Goal: Task Accomplishment & Management: Complete application form

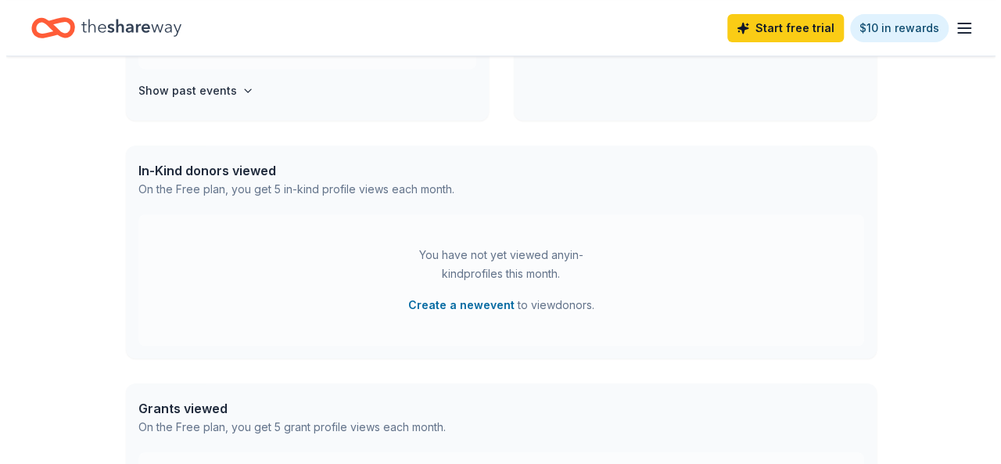
scroll to position [78, 0]
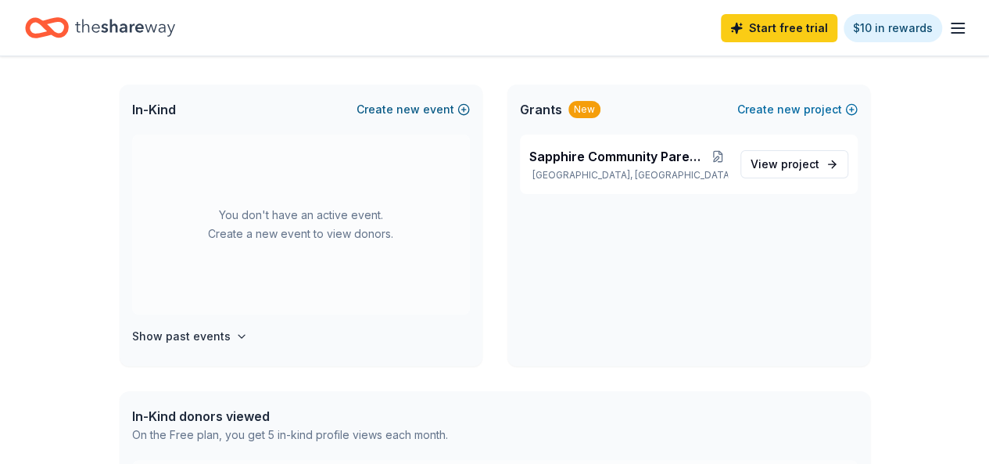
click at [461, 109] on button "Create new event" at bounding box center [413, 109] width 113 height 19
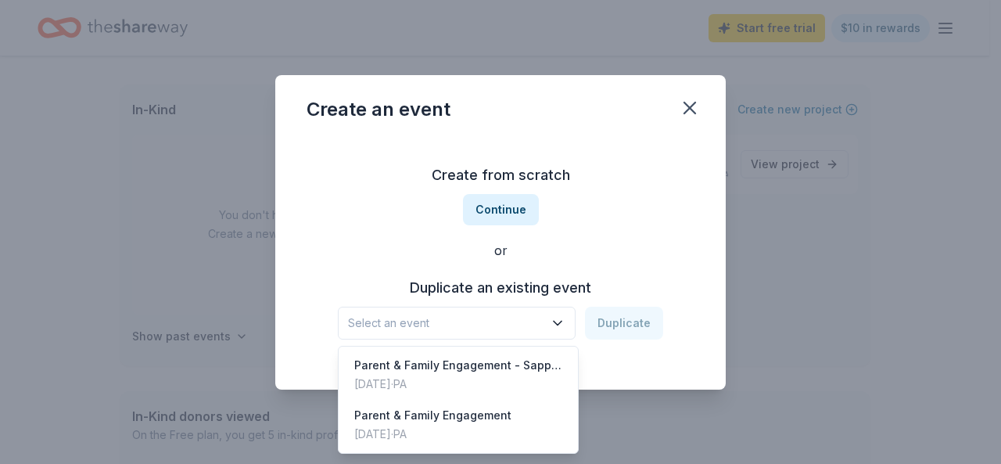
click at [479, 328] on span "Select an event" at bounding box center [445, 323] width 195 height 19
click at [477, 425] on div "Jul 28, 2025 · PA" at bounding box center [432, 434] width 157 height 19
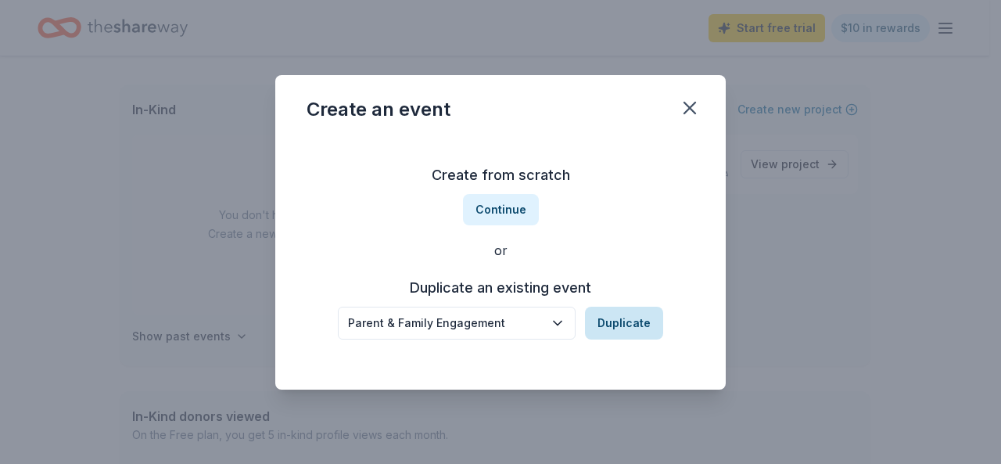
click at [622, 322] on button "Duplicate" at bounding box center [624, 323] width 78 height 33
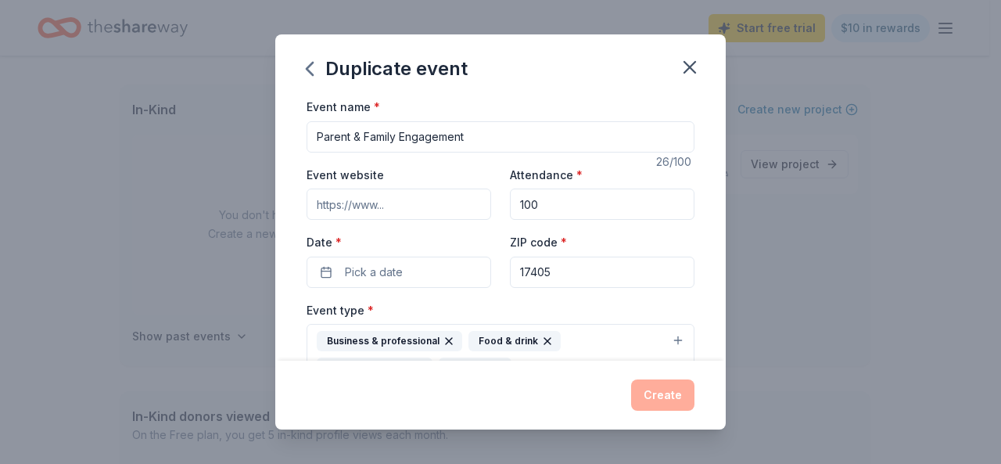
click at [496, 138] on input "Parent & Family Engagement" at bounding box center [501, 136] width 388 height 31
type input "Parent & Family Engagement - October"
click at [440, 268] on button "Pick a date" at bounding box center [399, 271] width 185 height 31
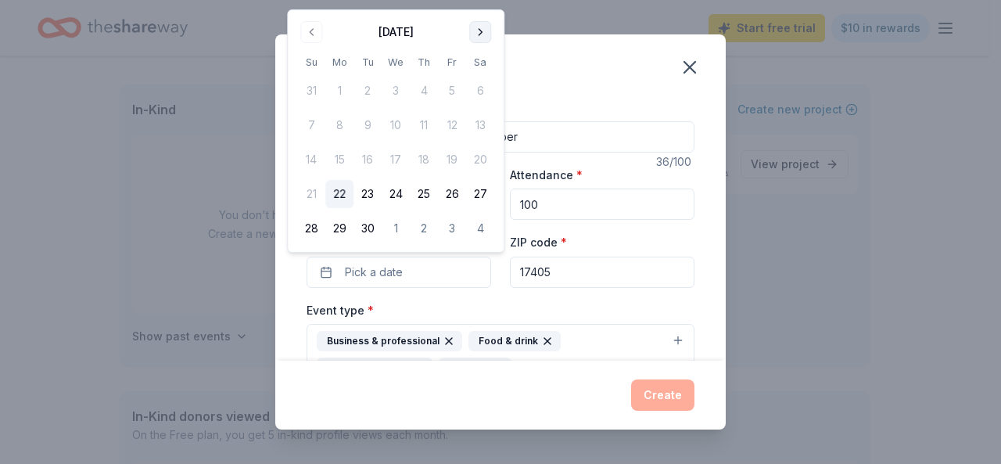
click at [483, 32] on button "Go to next month" at bounding box center [480, 32] width 22 height 22
click at [343, 221] on button "27" at bounding box center [339, 228] width 28 height 28
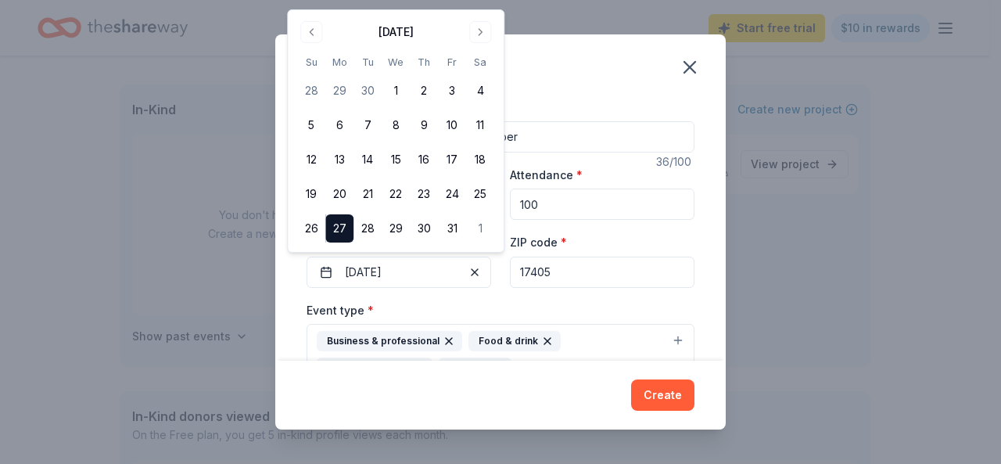
click at [588, 278] on input "17405" at bounding box center [602, 271] width 185 height 31
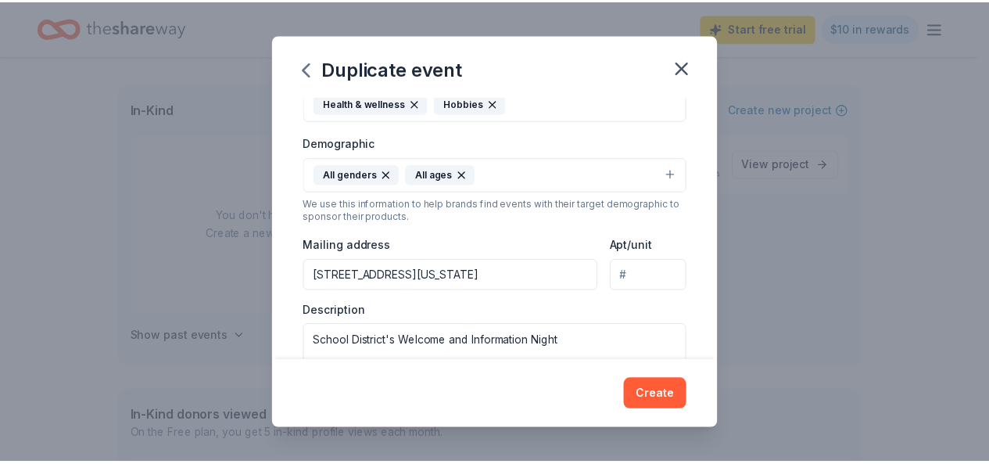
scroll to position [313, 0]
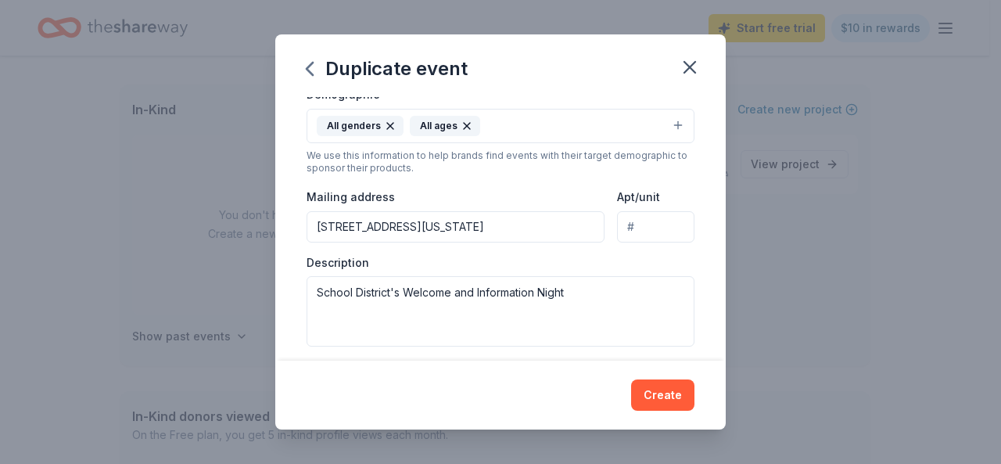
type input "17404"
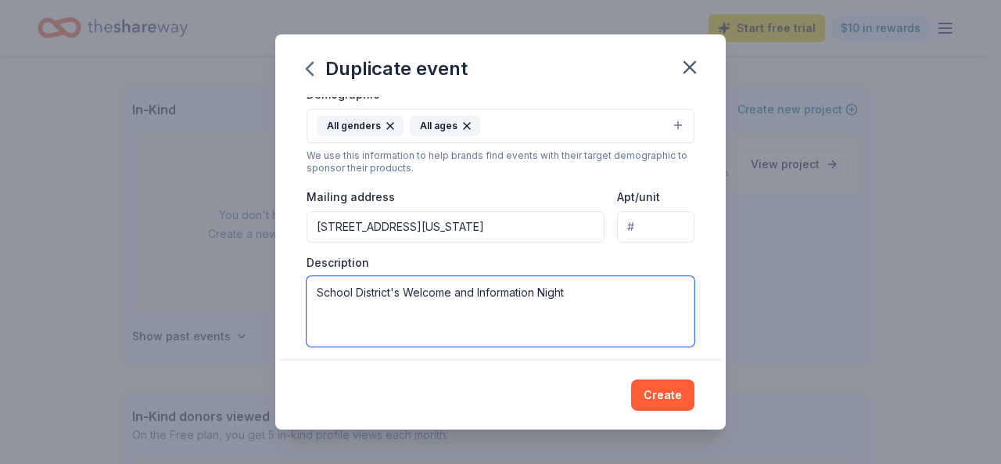
click at [567, 292] on textarea "School District's Welcome and Information Night" at bounding box center [501, 311] width 388 height 70
click at [497, 286] on textarea "School District's Reading Night" at bounding box center [501, 311] width 388 height 70
type textarea "School District's Reading Night"
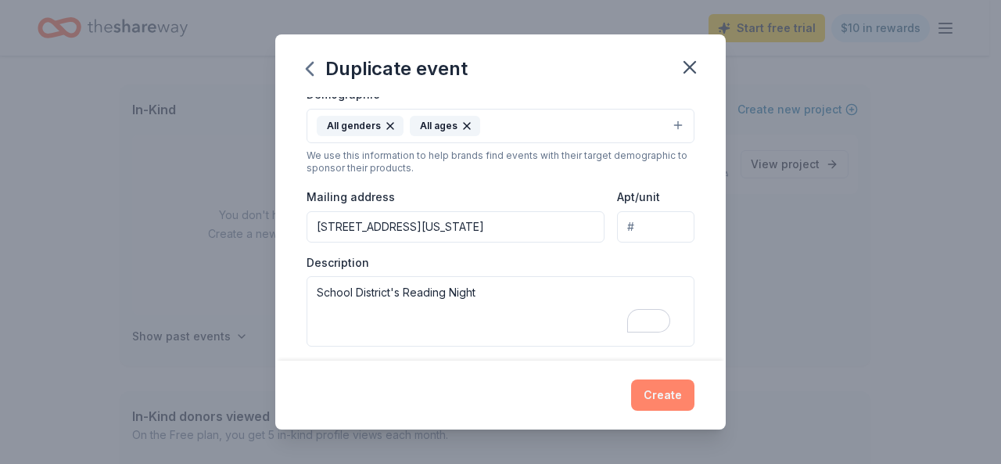
click at [672, 397] on button "Create" at bounding box center [662, 394] width 63 height 31
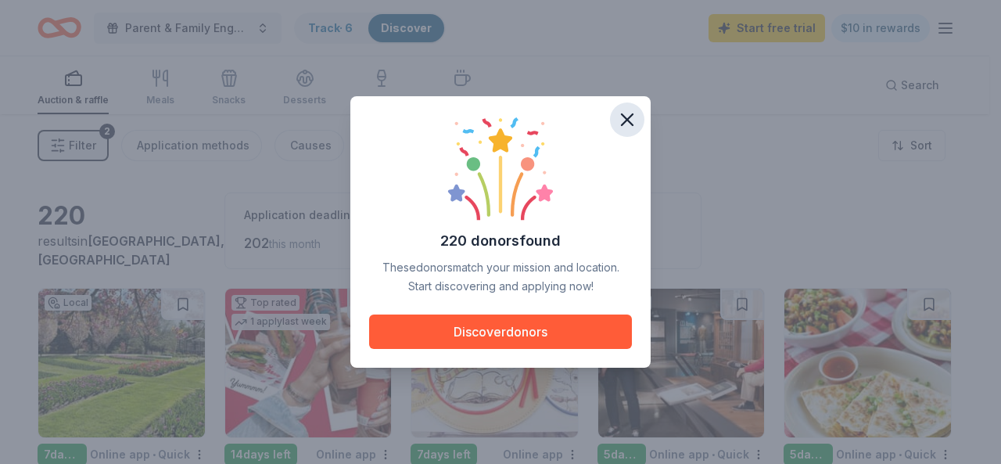
click at [622, 117] on icon "button" at bounding box center [627, 120] width 22 height 22
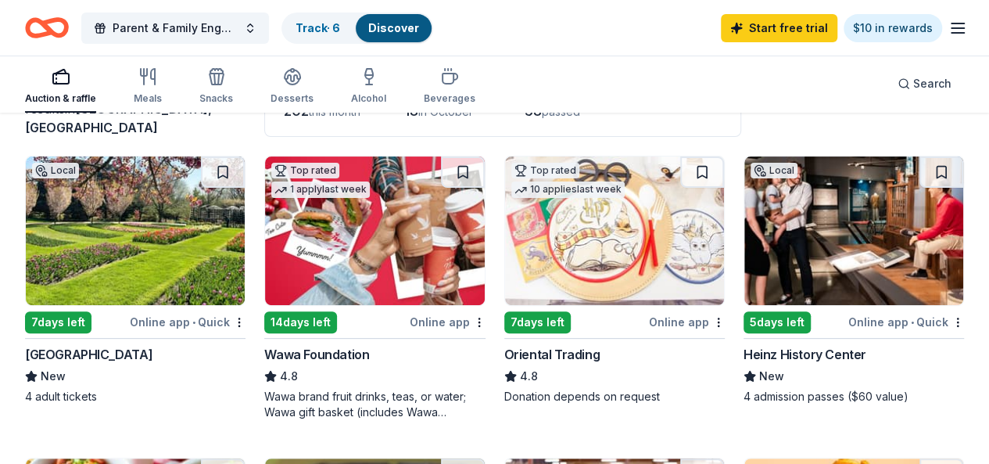
scroll to position [156, 0]
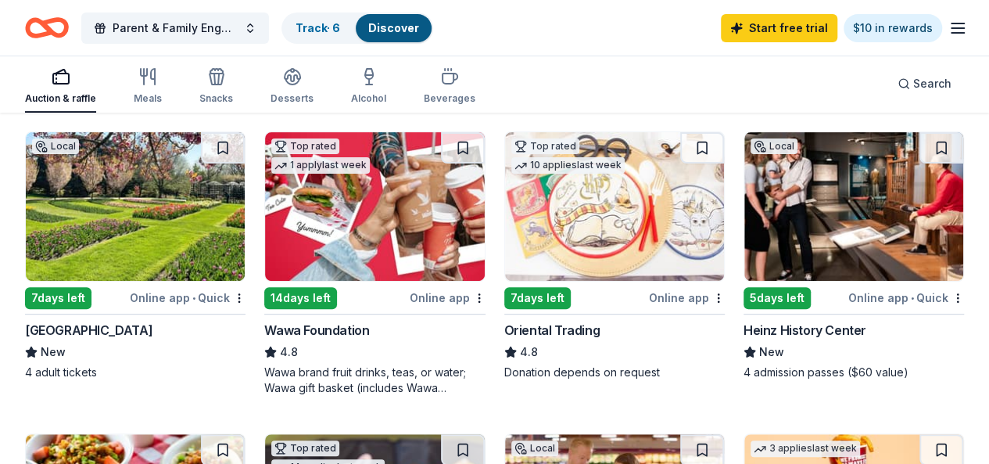
click at [99, 259] on img at bounding box center [135, 206] width 219 height 149
click at [291, 185] on img at bounding box center [374, 206] width 219 height 149
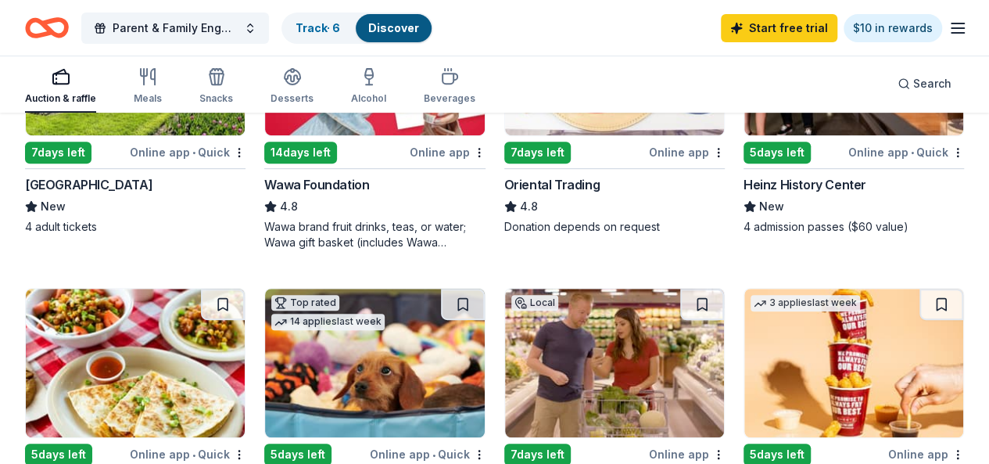
scroll to position [469, 0]
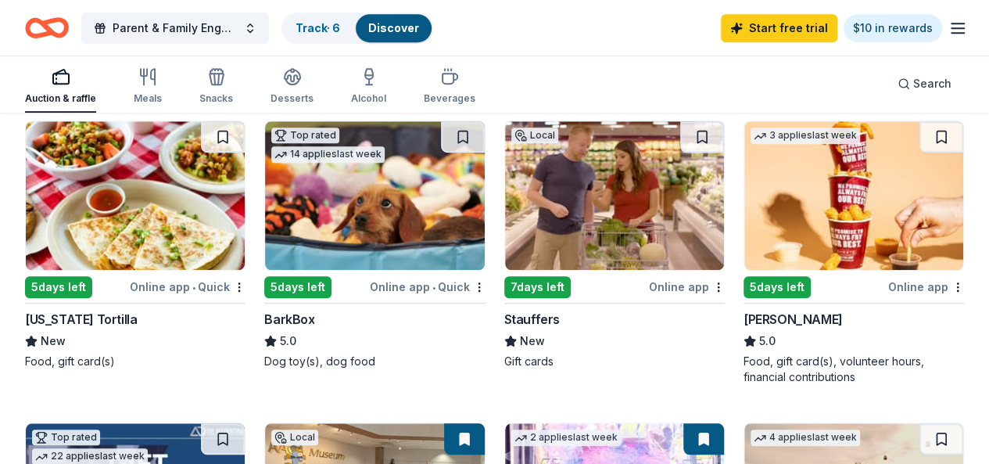
click at [505, 193] on img at bounding box center [614, 195] width 219 height 149
click at [744, 194] on img at bounding box center [853, 195] width 219 height 149
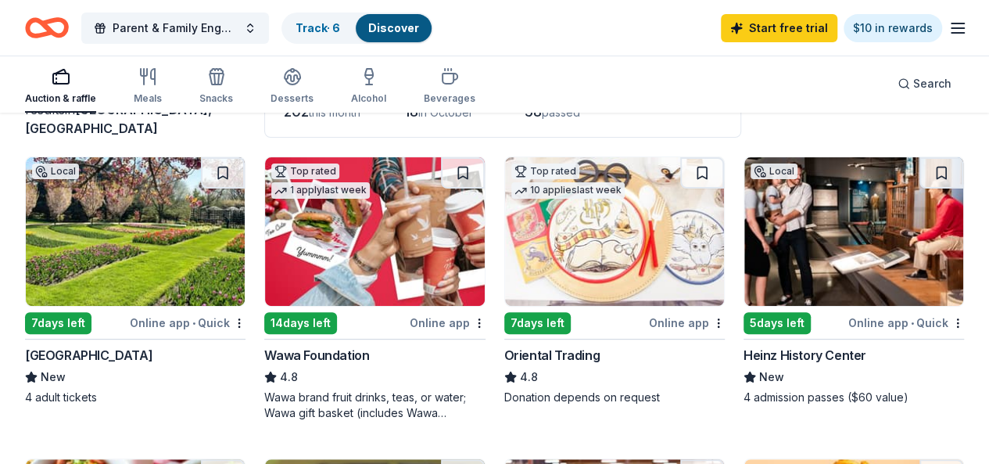
scroll to position [156, 0]
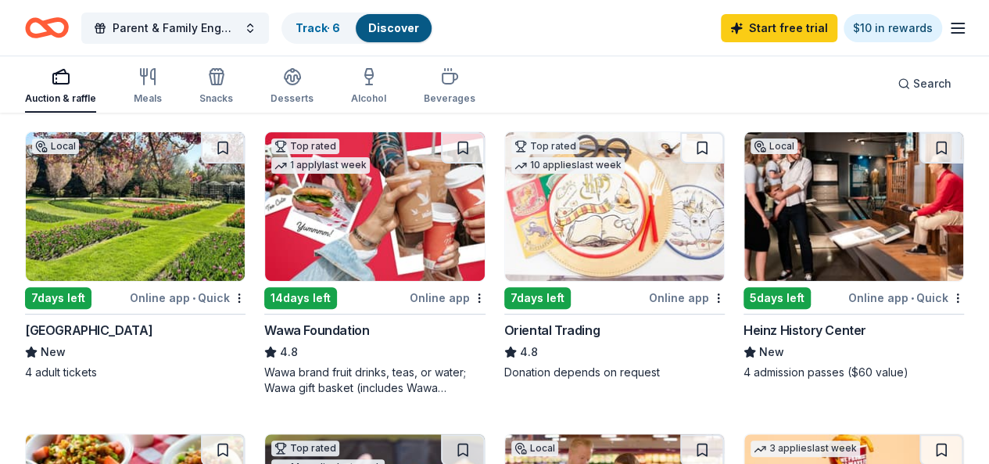
click at [505, 203] on img at bounding box center [614, 206] width 219 height 149
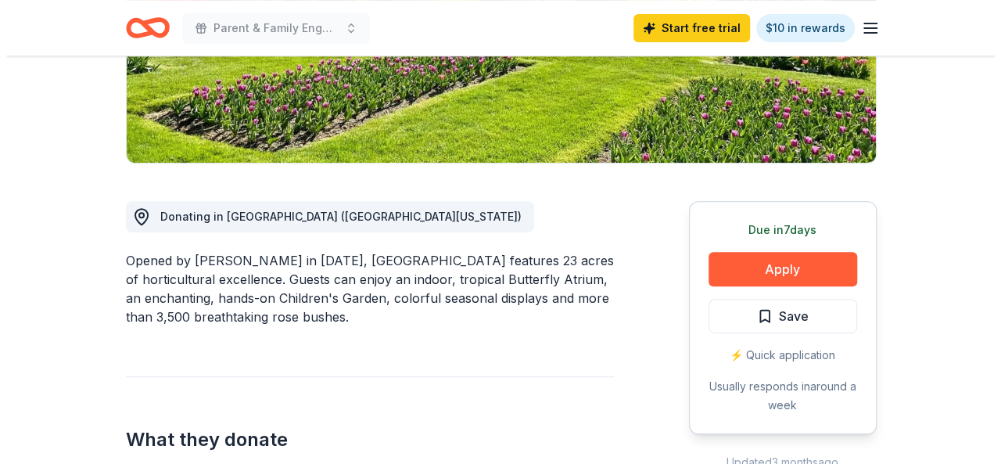
scroll to position [313, 0]
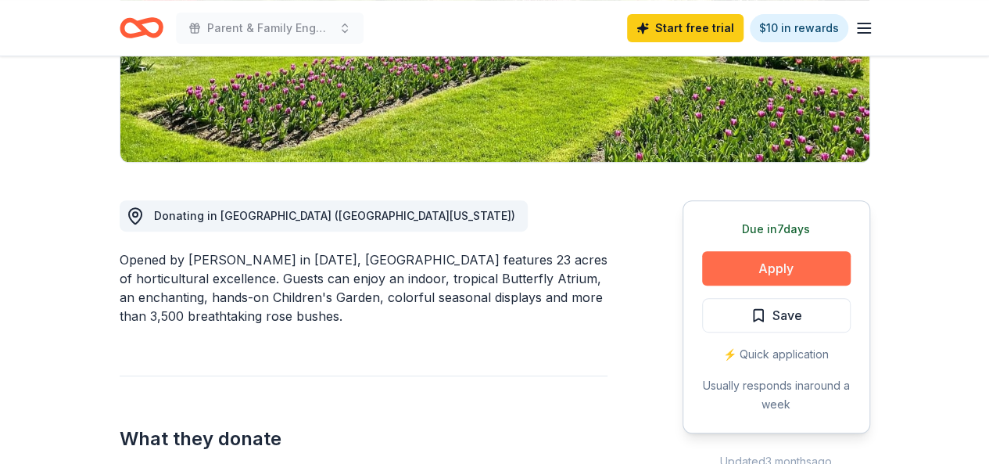
click at [768, 267] on button "Apply" at bounding box center [776, 268] width 149 height 34
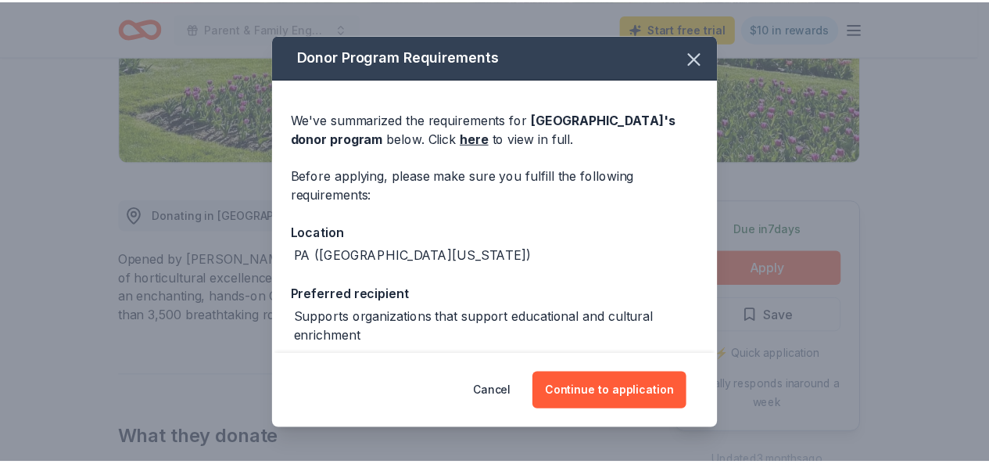
scroll to position [134, 0]
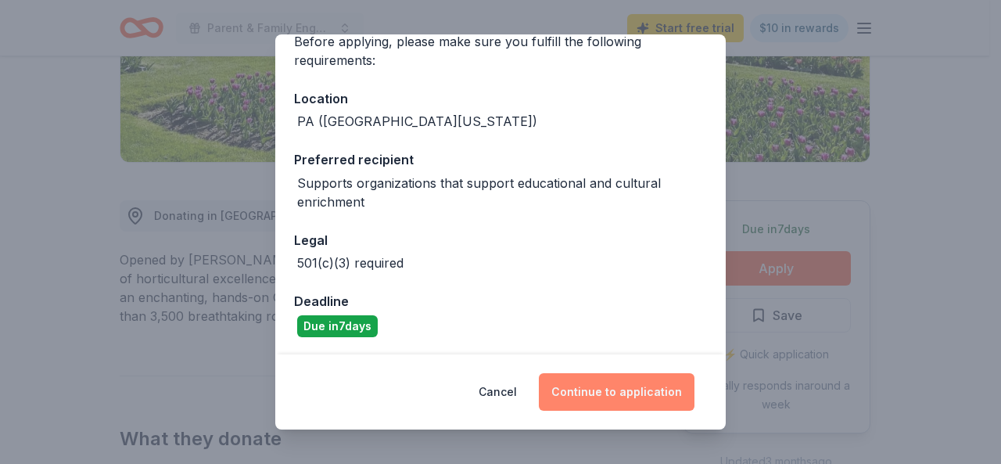
click at [668, 401] on button "Continue to application" at bounding box center [617, 392] width 156 height 38
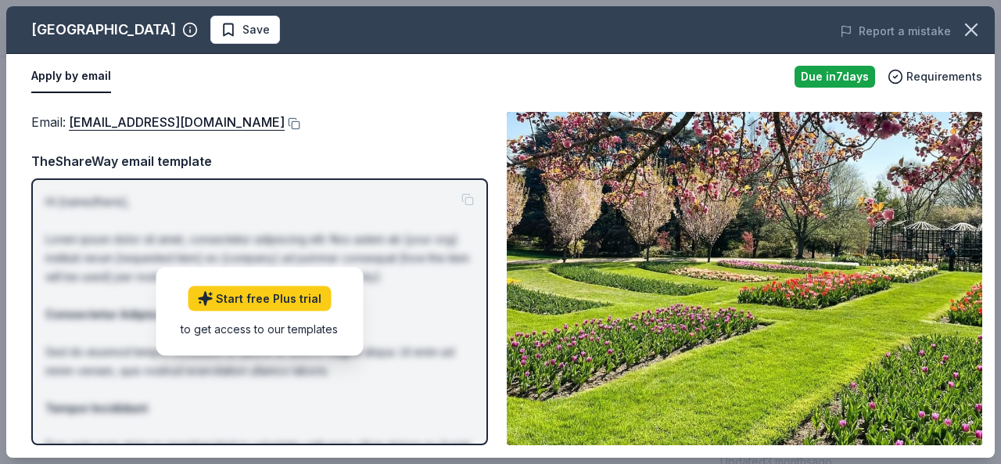
drag, startPoint x: 999, startPoint y: 162, endPoint x: 987, endPoint y: 264, distance: 103.2
click at [987, 264] on div "Hershey Gardens Save Report a mistake Apply by email Due in 7 days Requirements…" at bounding box center [500, 232] width 1001 height 464
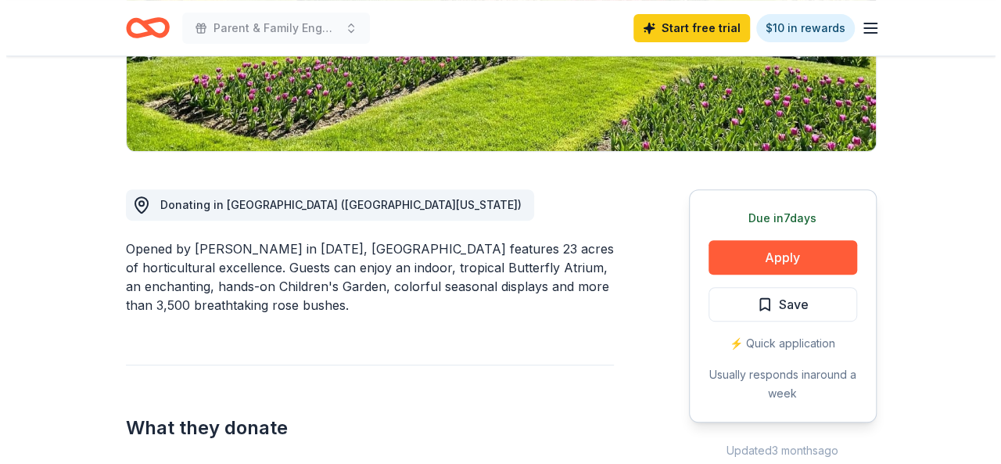
scroll to position [313, 0]
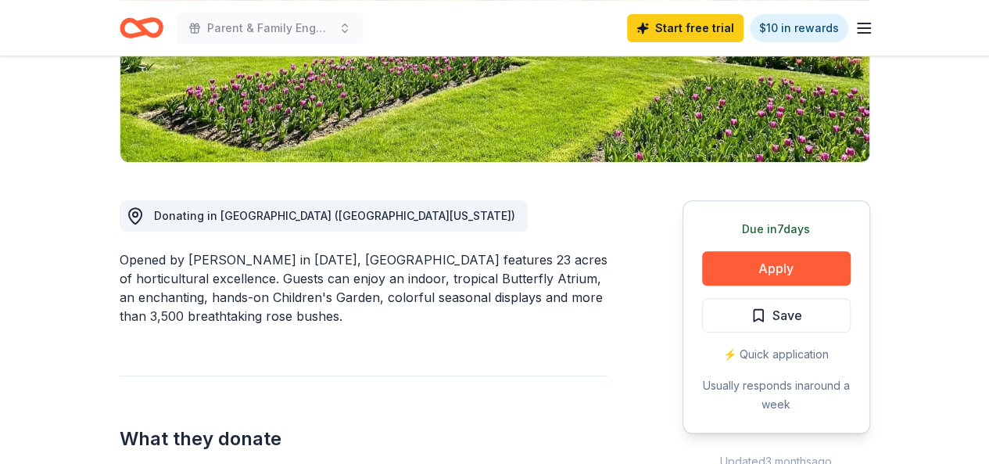
click at [776, 353] on div "⚡️ Quick application" at bounding box center [776, 354] width 149 height 19
click at [774, 265] on button "Apply" at bounding box center [776, 268] width 149 height 34
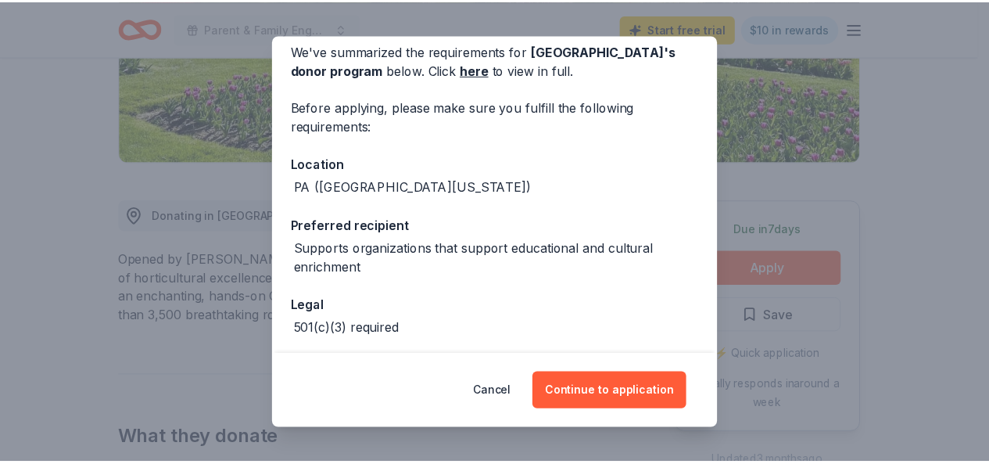
scroll to position [134, 0]
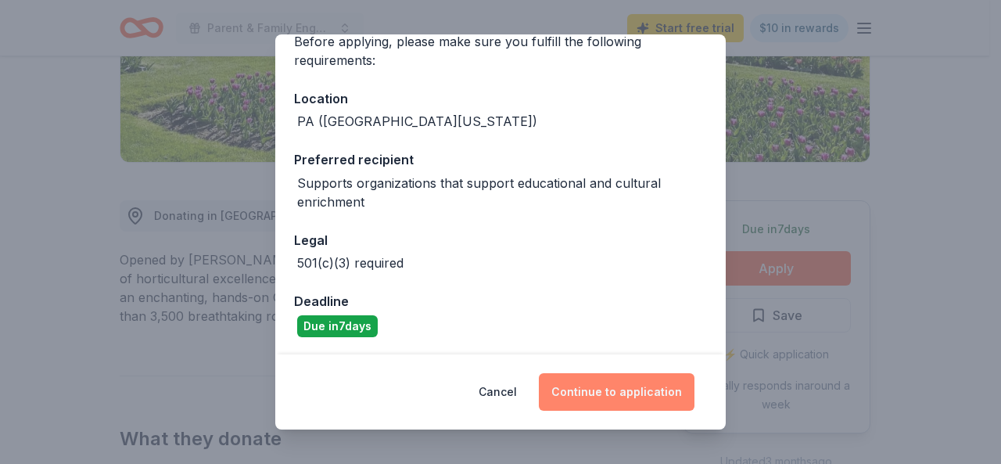
click at [600, 389] on button "Continue to application" at bounding box center [617, 392] width 156 height 38
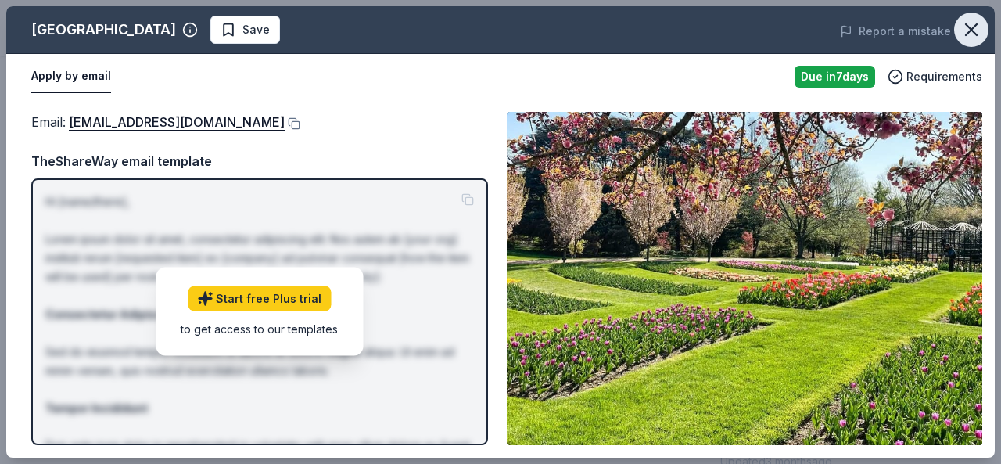
click at [964, 29] on icon "button" at bounding box center [971, 30] width 22 height 22
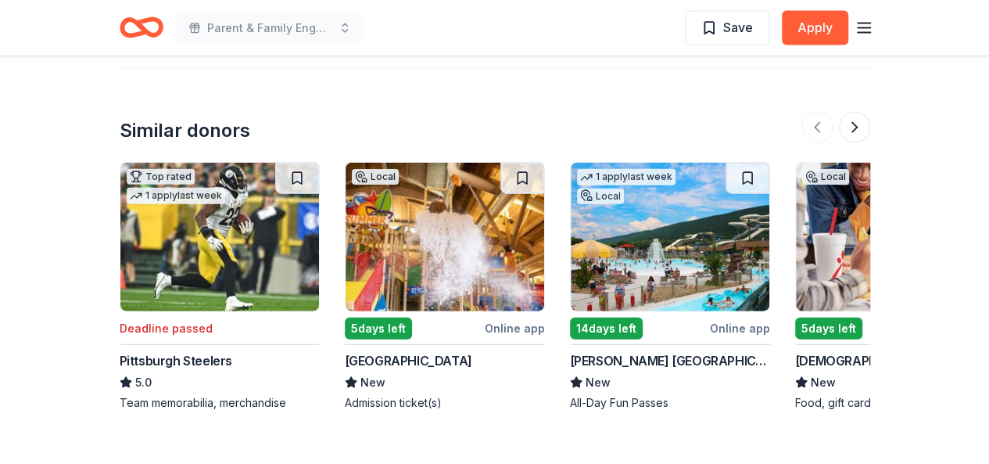
scroll to position [1792, 0]
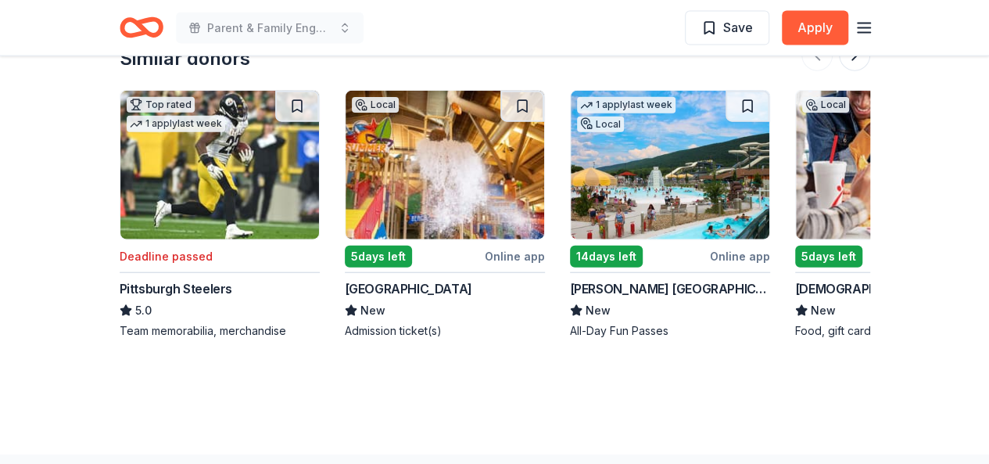
drag, startPoint x: 811, startPoint y: 359, endPoint x: 719, endPoint y: 370, distance: 92.9
click at [837, 174] on img at bounding box center [895, 165] width 199 height 149
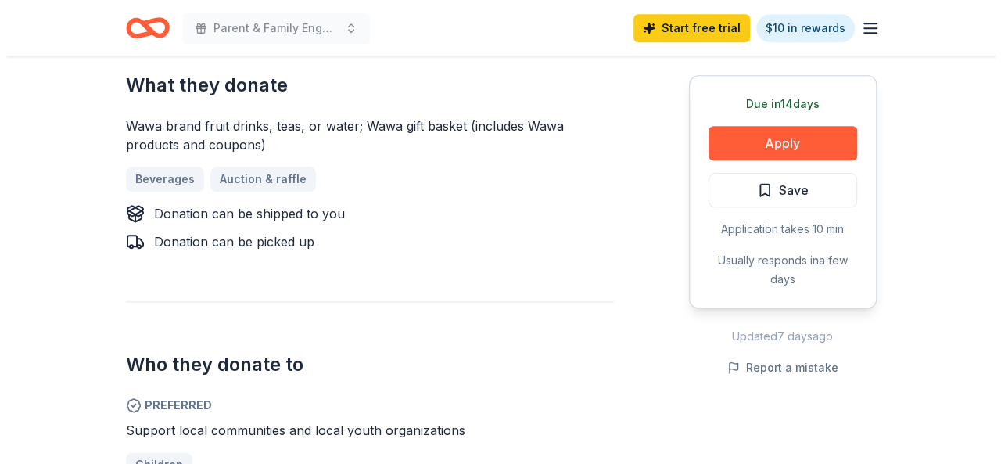
scroll to position [704, 0]
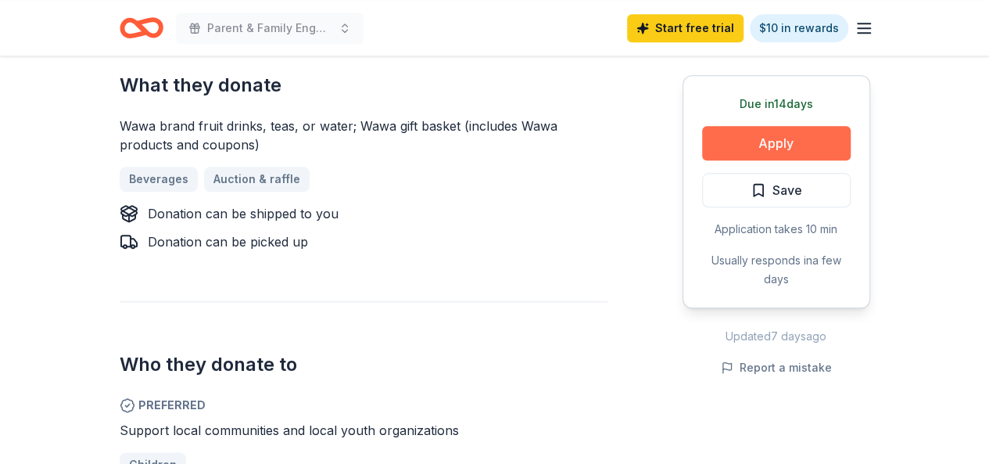
click at [829, 135] on button "Apply" at bounding box center [776, 143] width 149 height 34
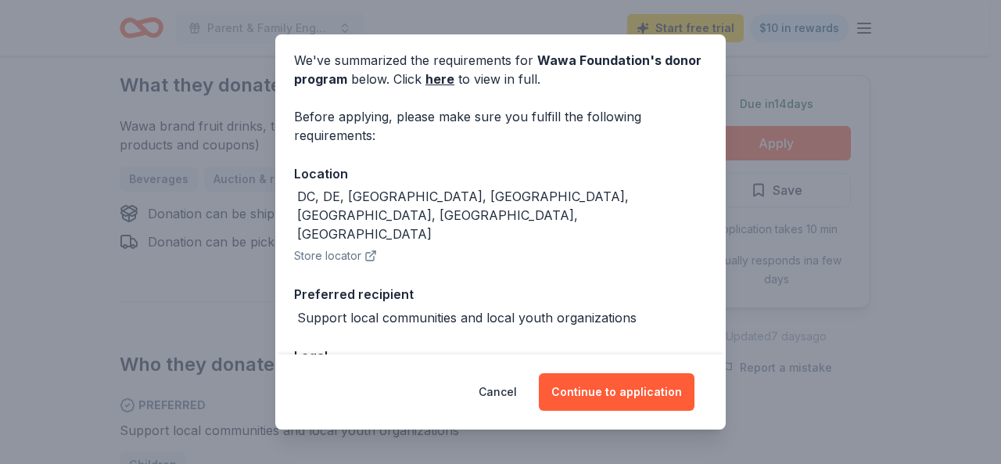
scroll to position [138, 0]
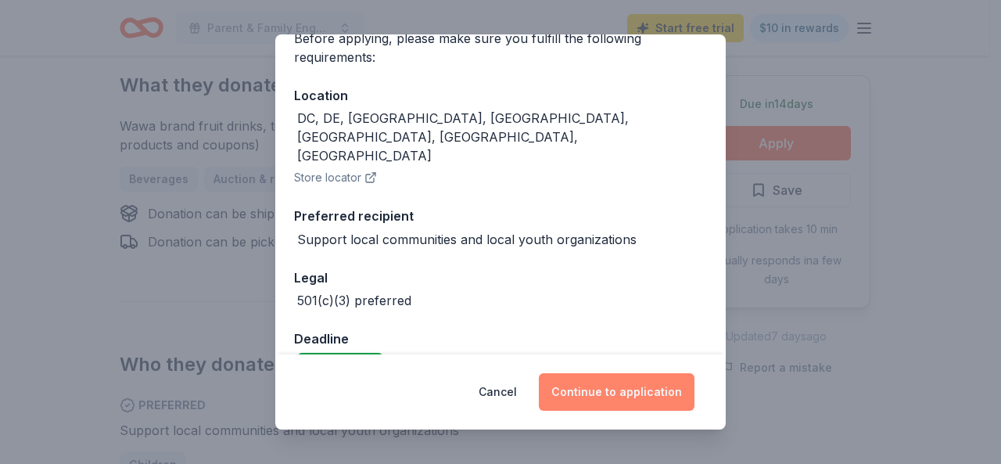
click at [596, 393] on button "Continue to application" at bounding box center [617, 392] width 156 height 38
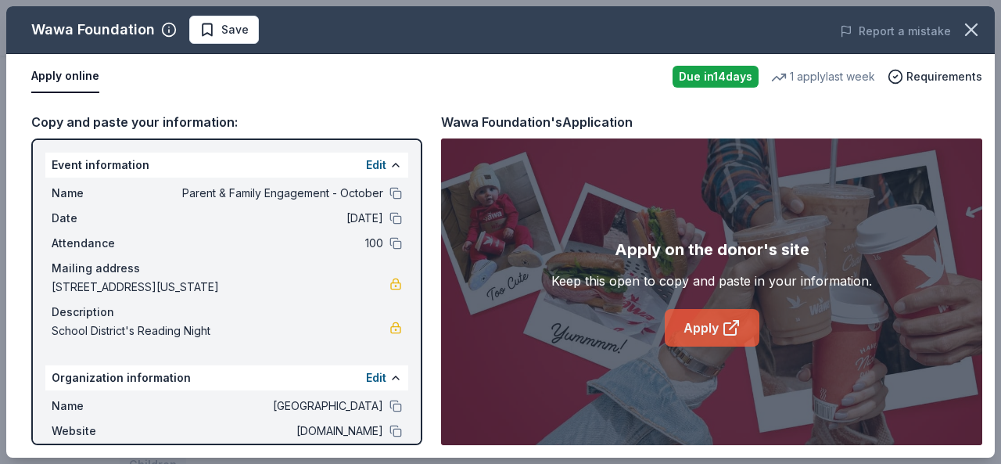
click at [738, 336] on icon at bounding box center [731, 327] width 19 height 19
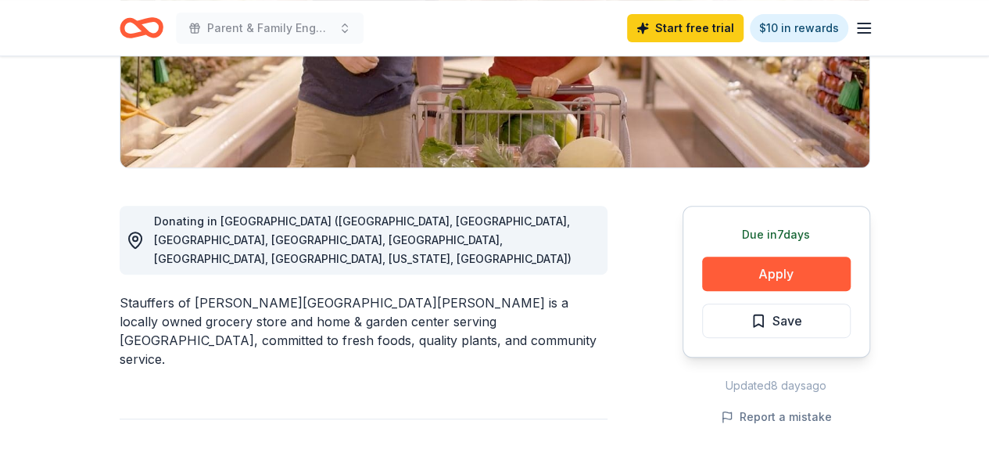
scroll to position [313, 0]
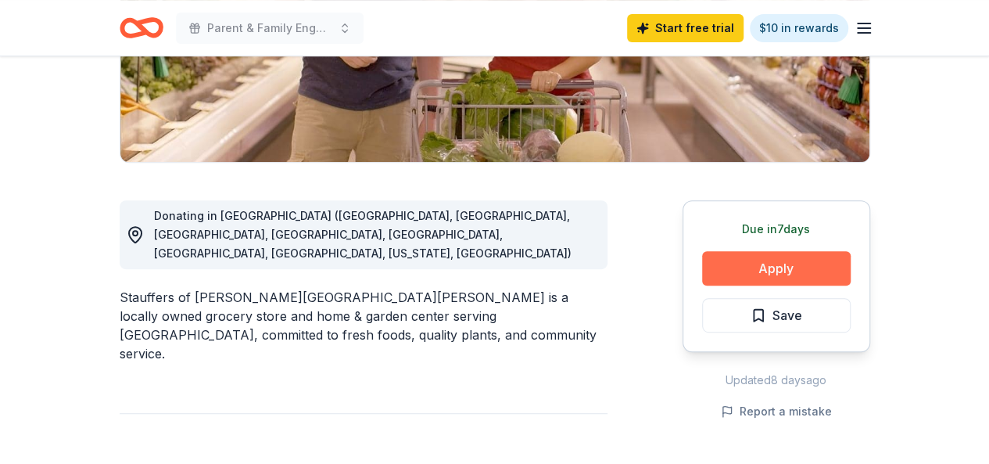
click at [750, 265] on button "Apply" at bounding box center [776, 268] width 149 height 34
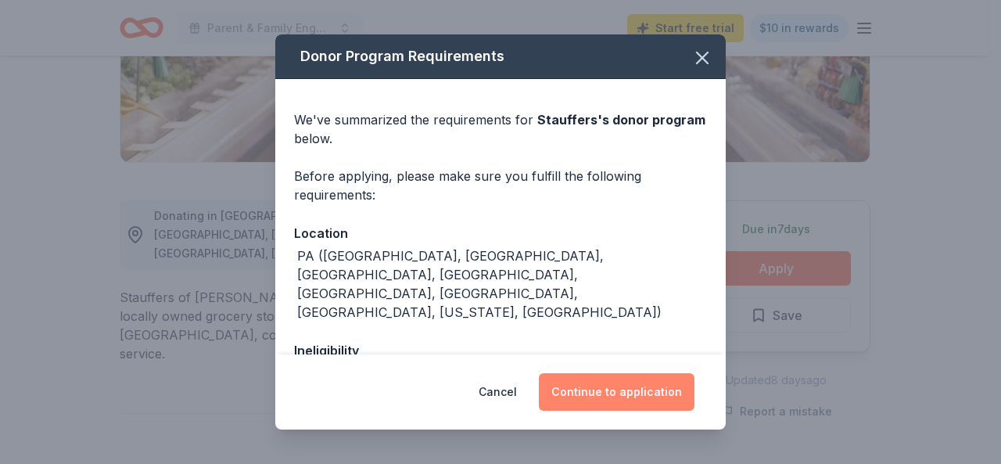
click at [600, 393] on button "Continue to application" at bounding box center [617, 392] width 156 height 38
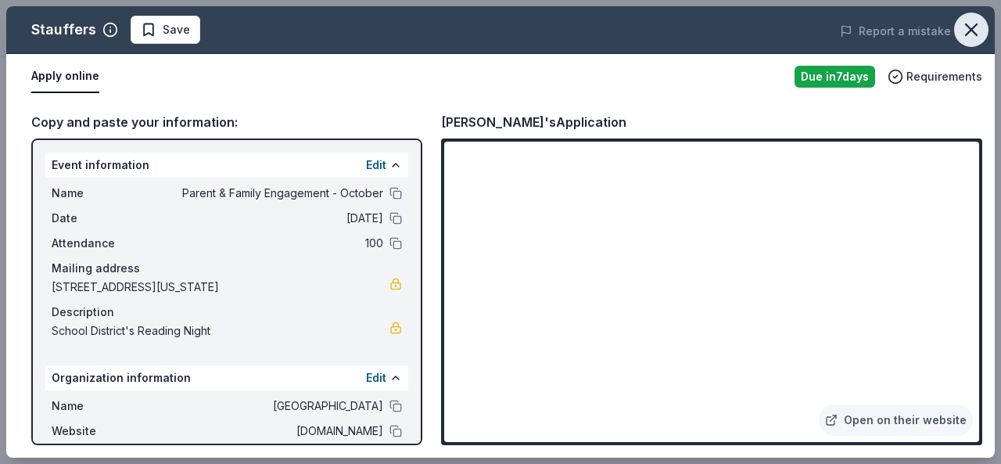
click at [977, 27] on icon "button" at bounding box center [971, 30] width 22 height 22
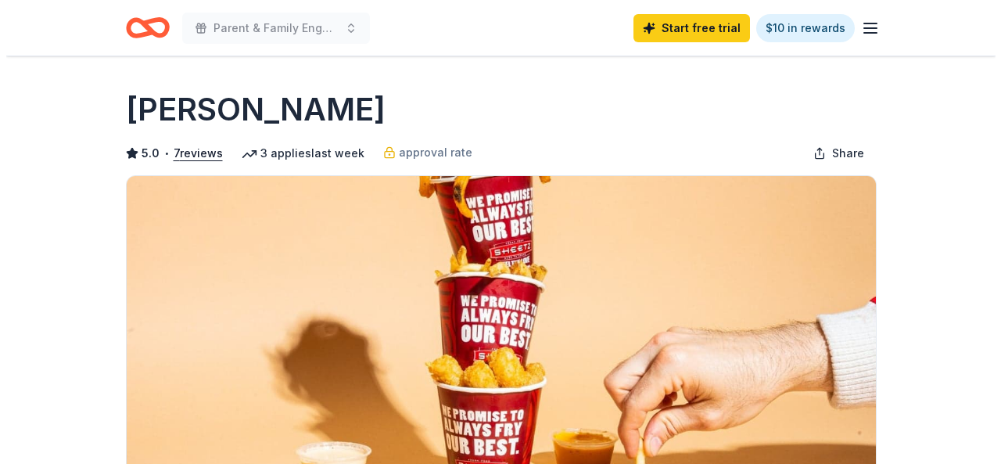
scroll to position [391, 0]
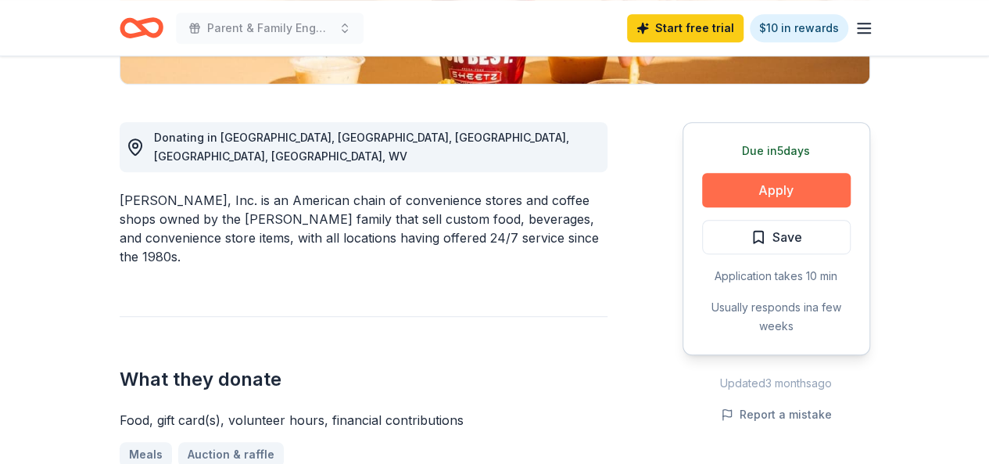
click at [773, 180] on button "Apply" at bounding box center [776, 190] width 149 height 34
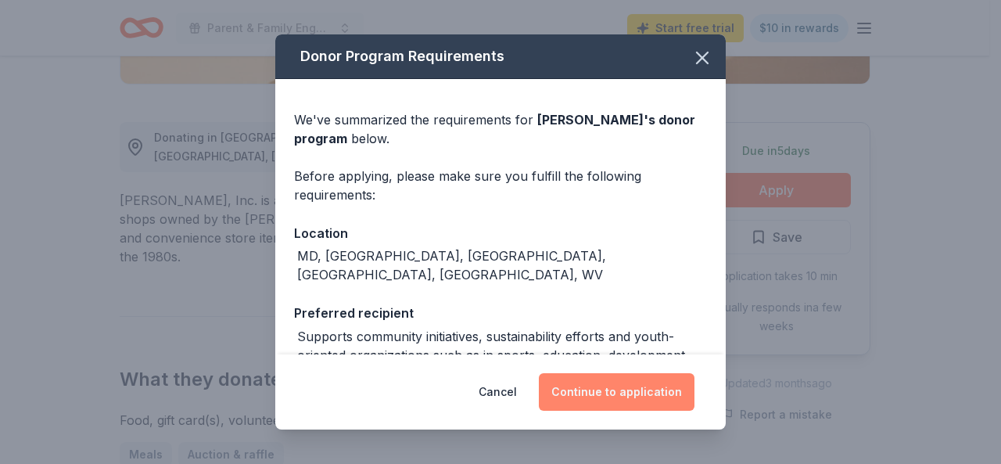
click at [618, 390] on button "Continue to application" at bounding box center [617, 392] width 156 height 38
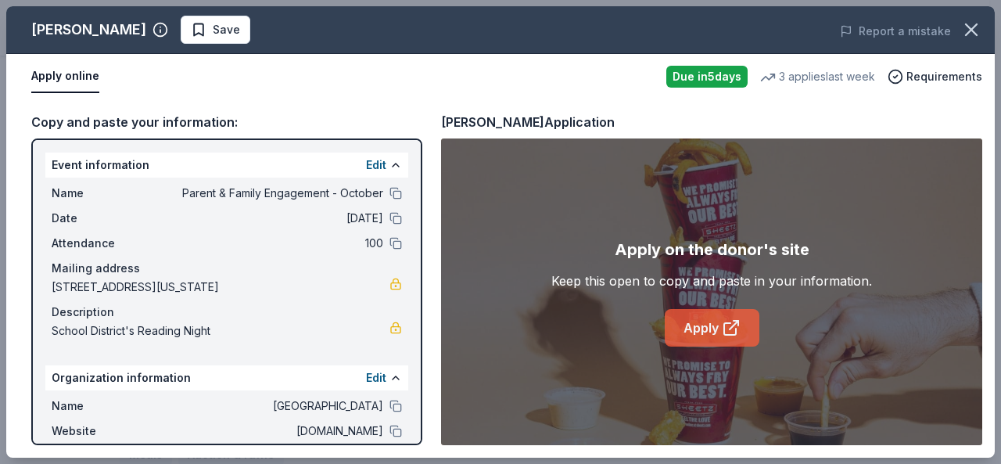
click at [694, 329] on link "Apply" at bounding box center [712, 328] width 95 height 38
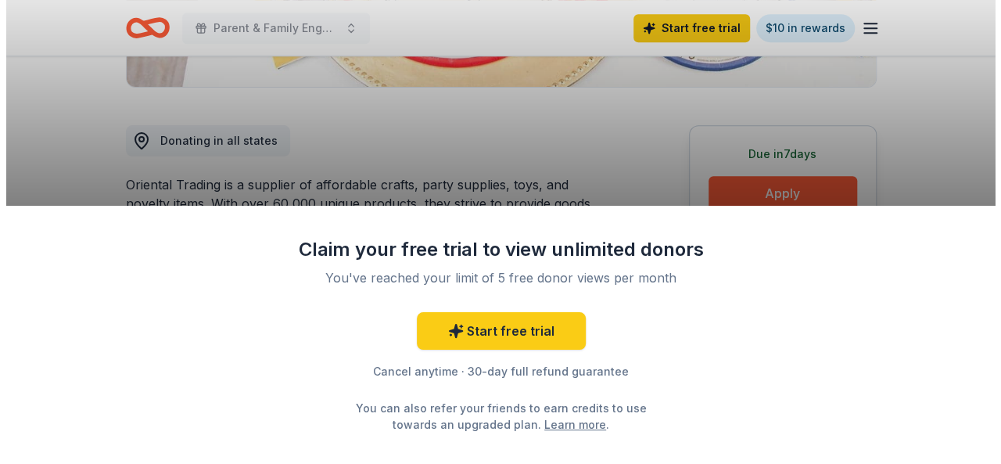
scroll to position [469, 0]
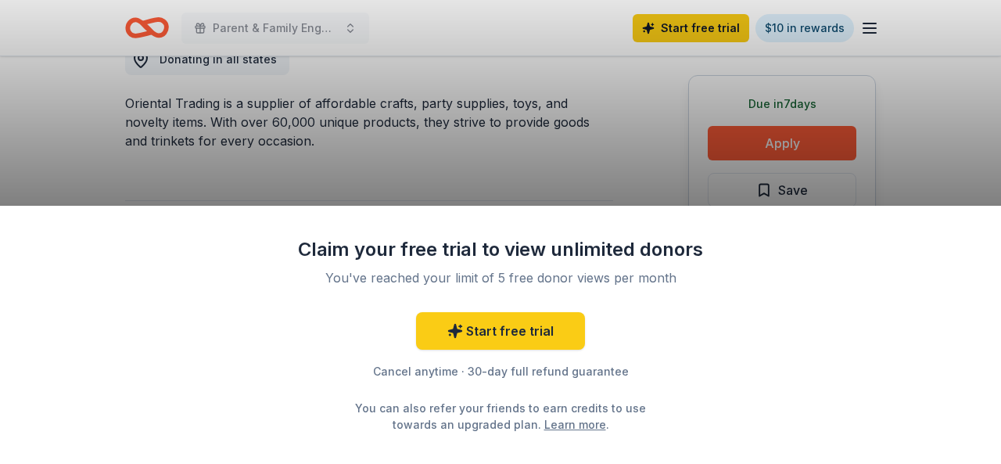
click at [783, 142] on div "Claim your free trial to view unlimited donors You've reached your limit of 5 f…" at bounding box center [500, 232] width 1001 height 464
